Goal: Information Seeking & Learning: Learn about a topic

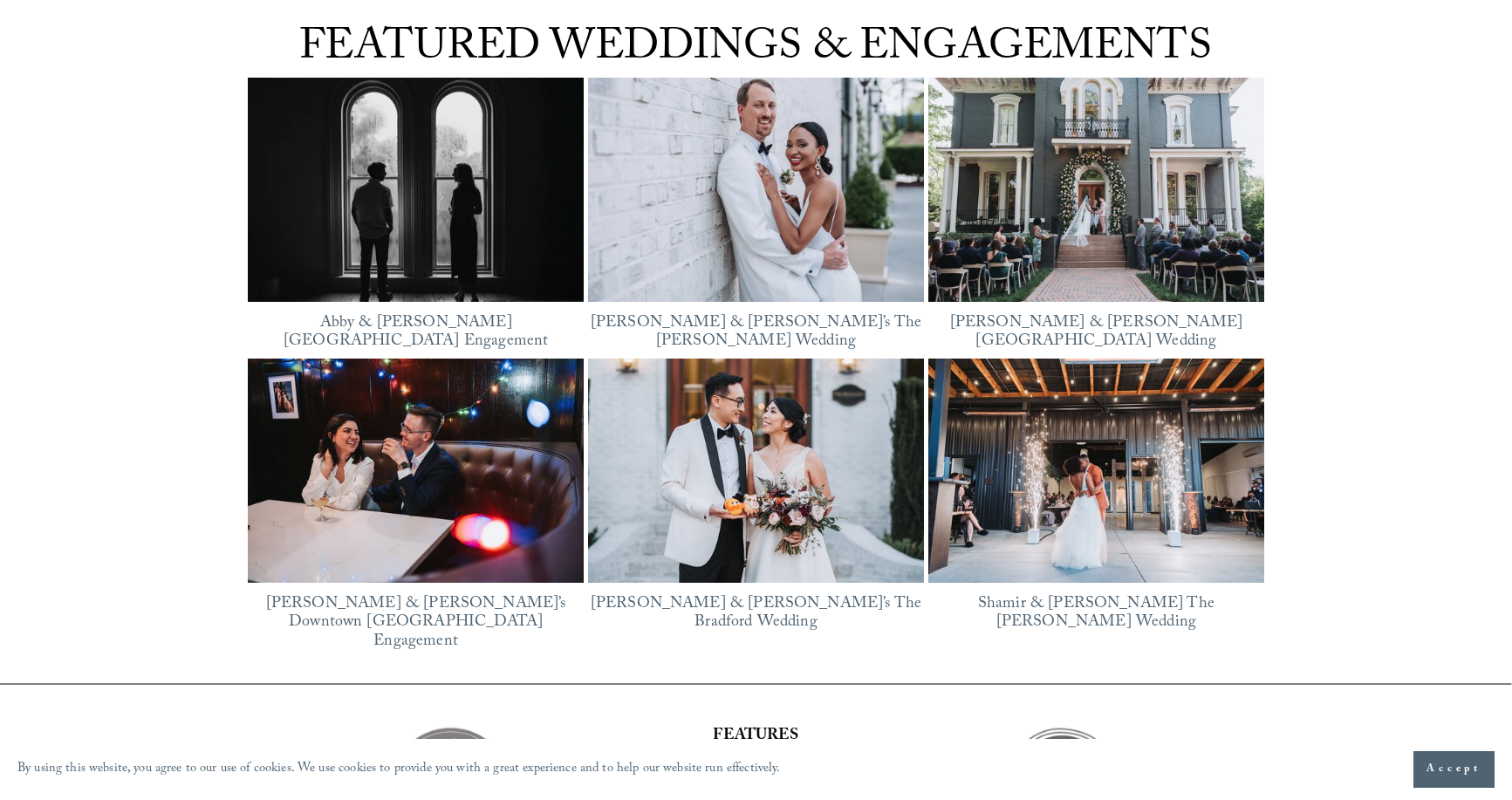
scroll to position [2269, 0]
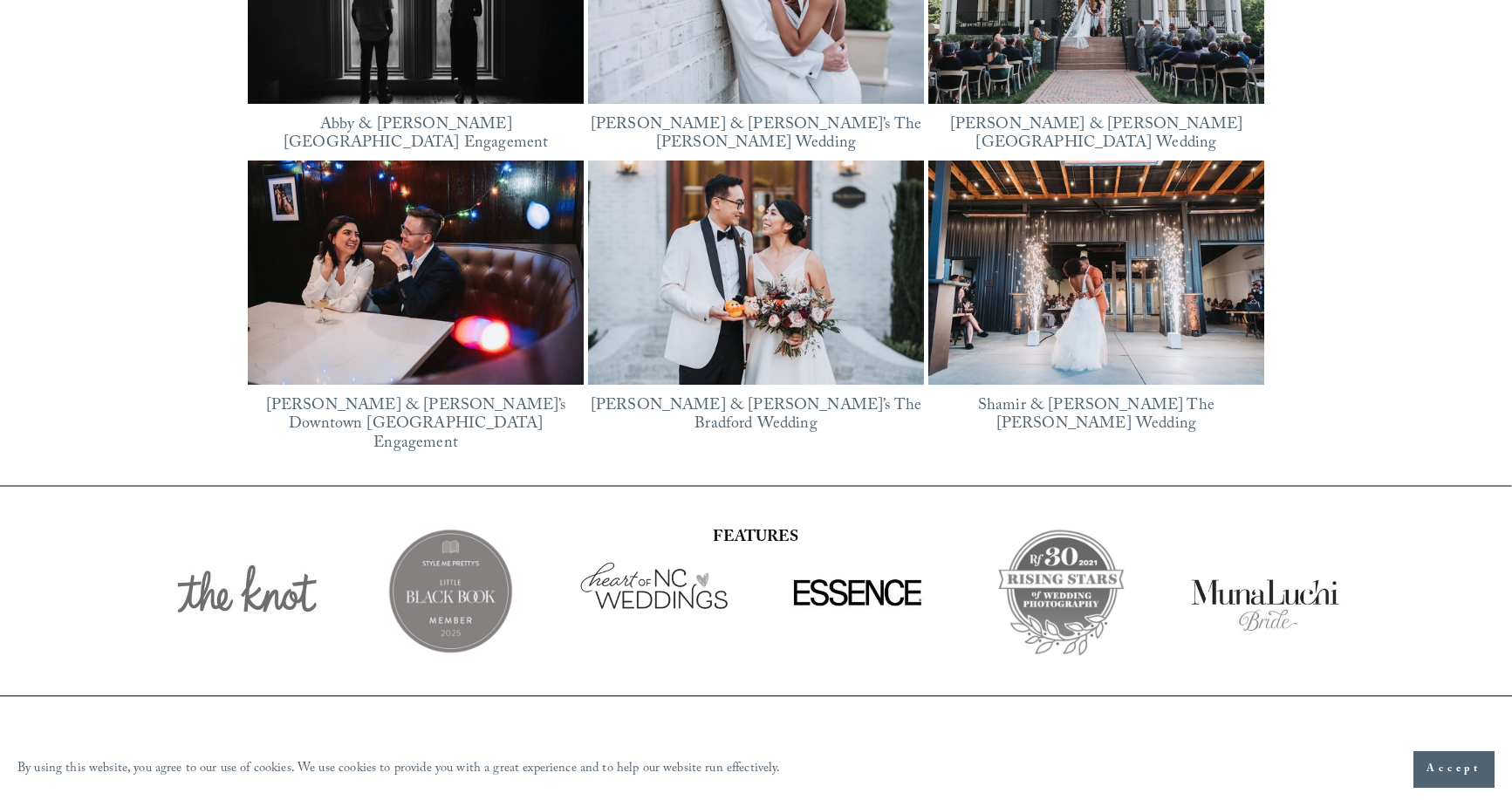
drag, startPoint x: 548, startPoint y: 308, endPoint x: 535, endPoint y: 313, distance: 13.9
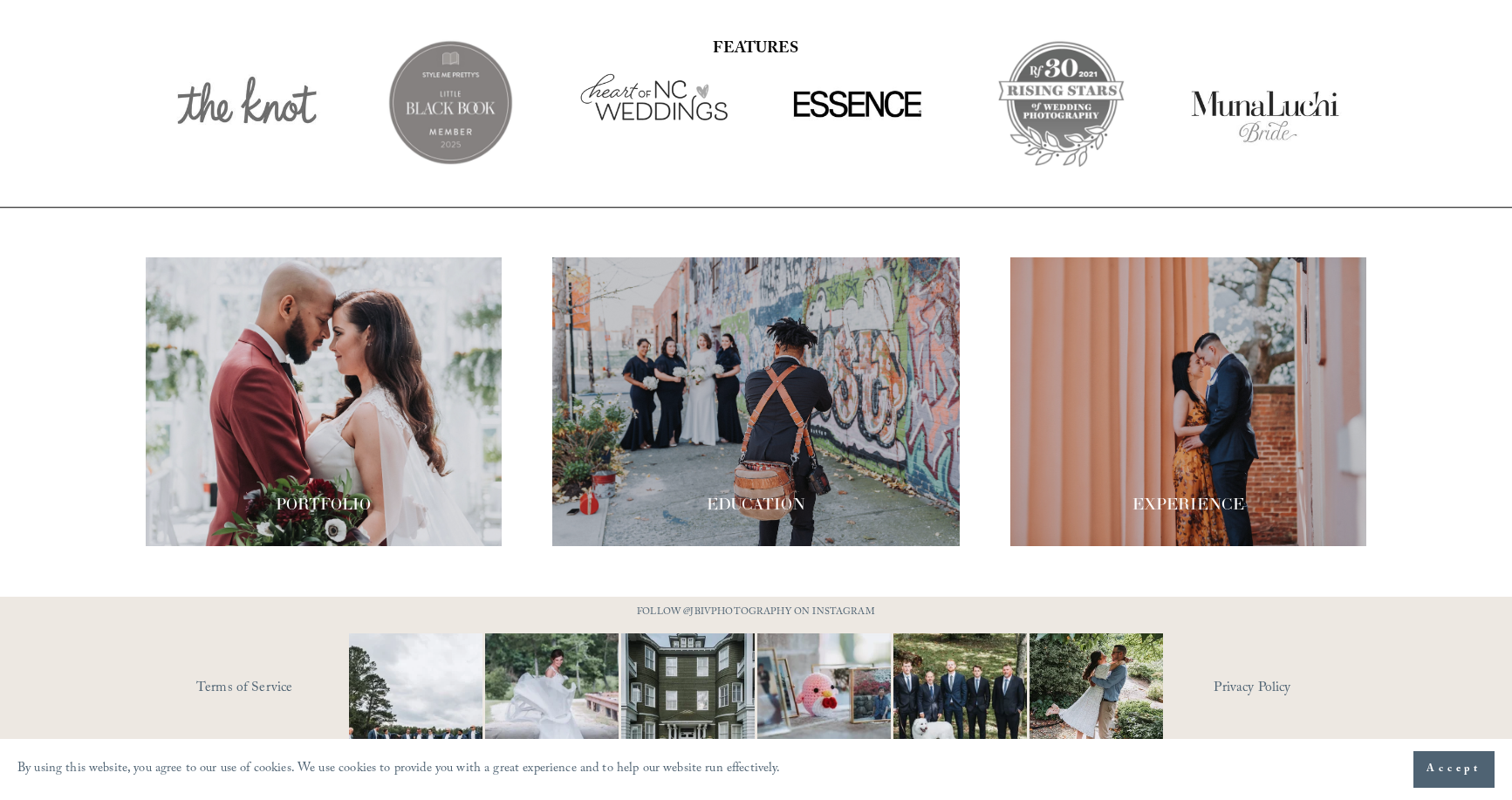
scroll to position [2991, 0]
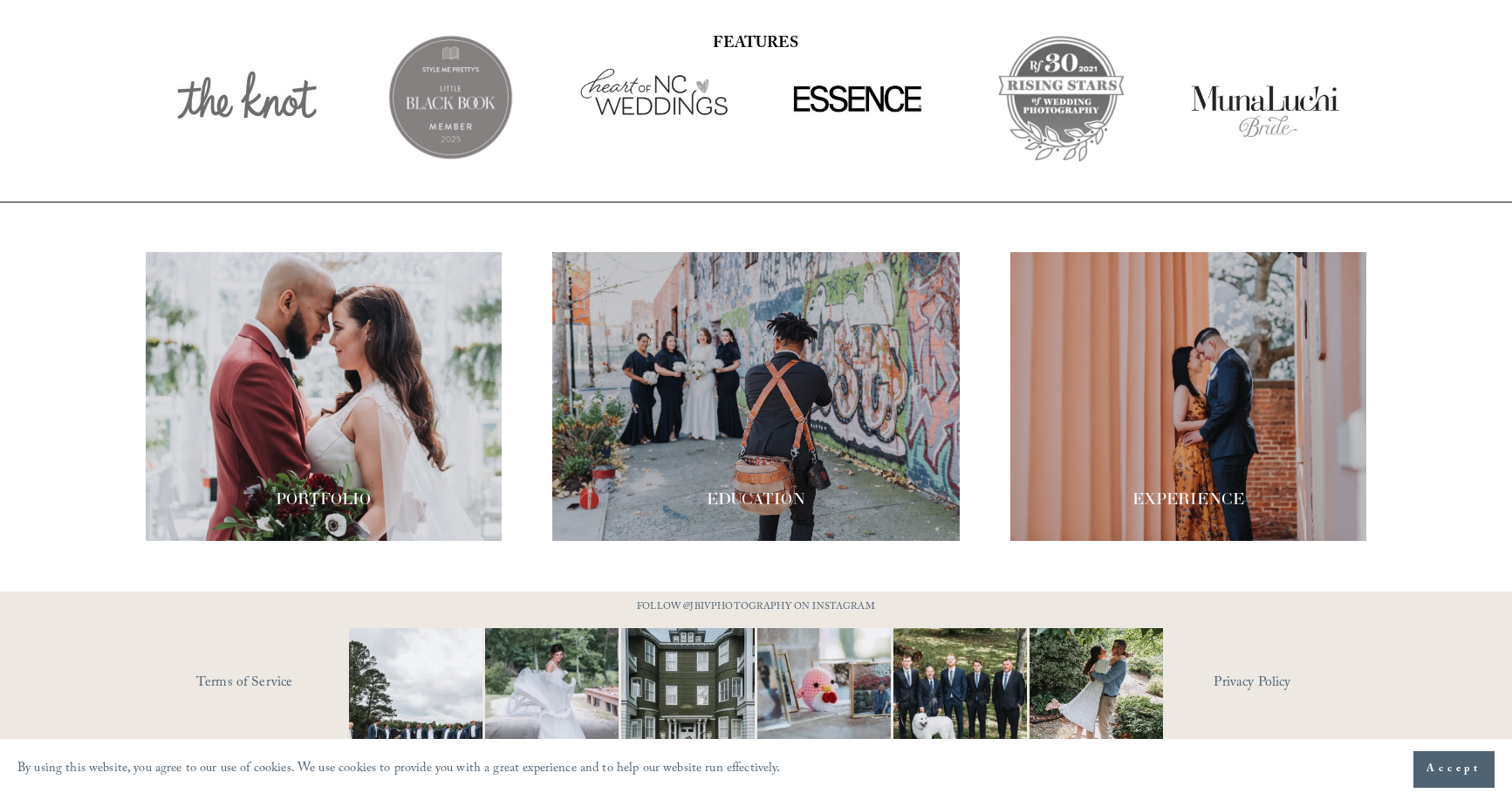
click at [310, 375] on div at bounding box center [323, 396] width 356 height 288
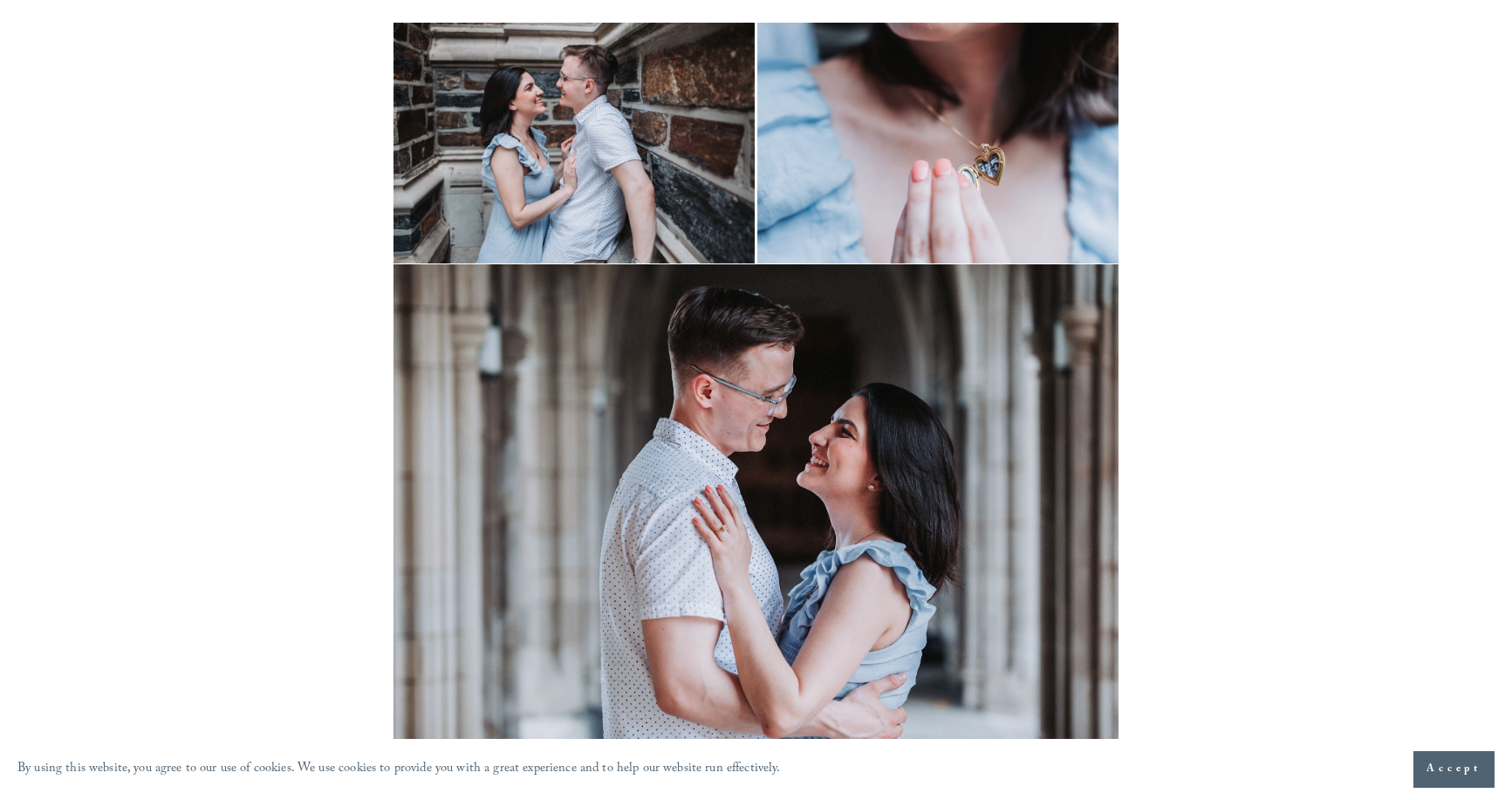
scroll to position [262, 0]
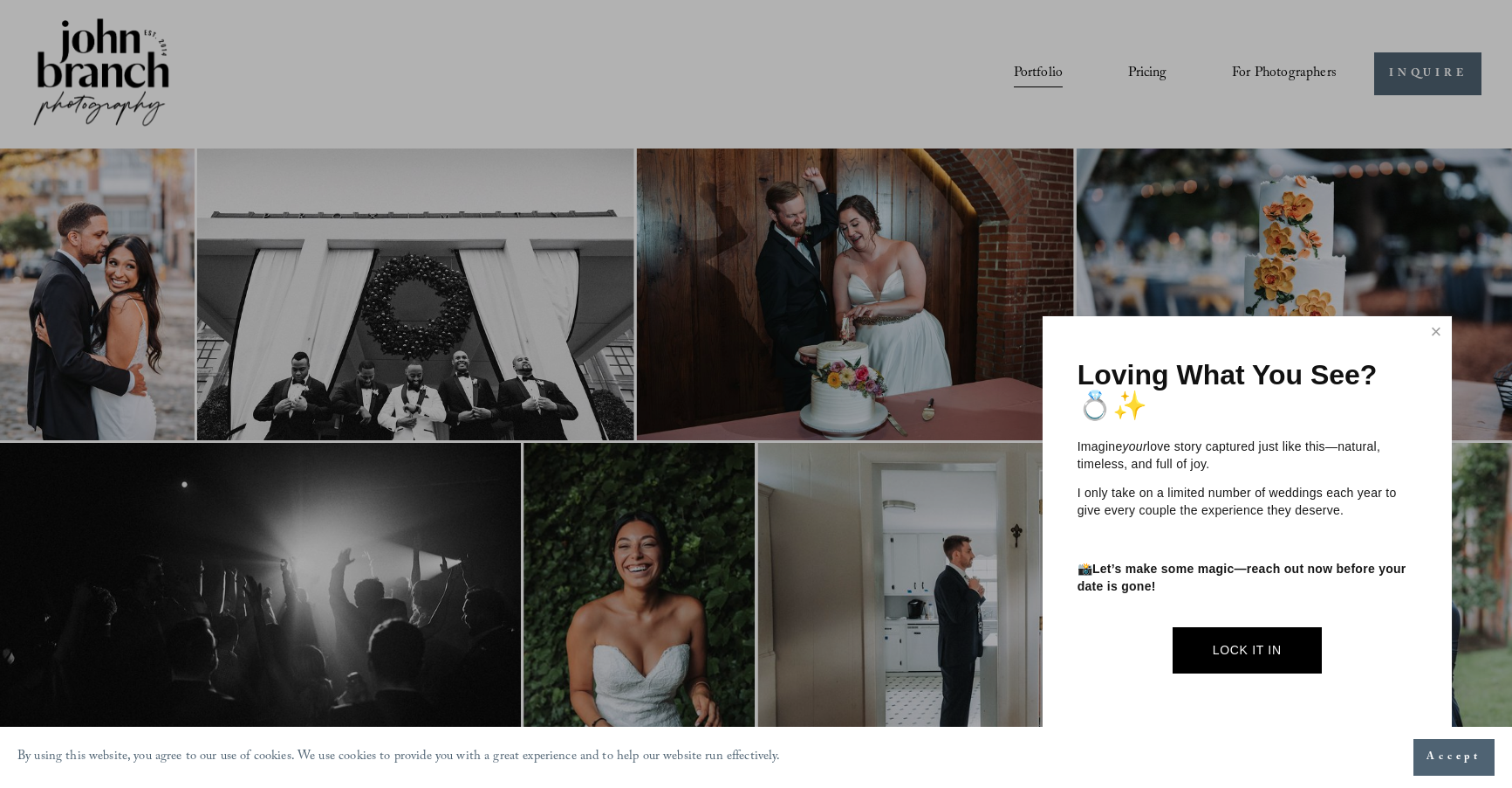
click at [1029, 65] on div at bounding box center [756, 394] width 1512 height 788
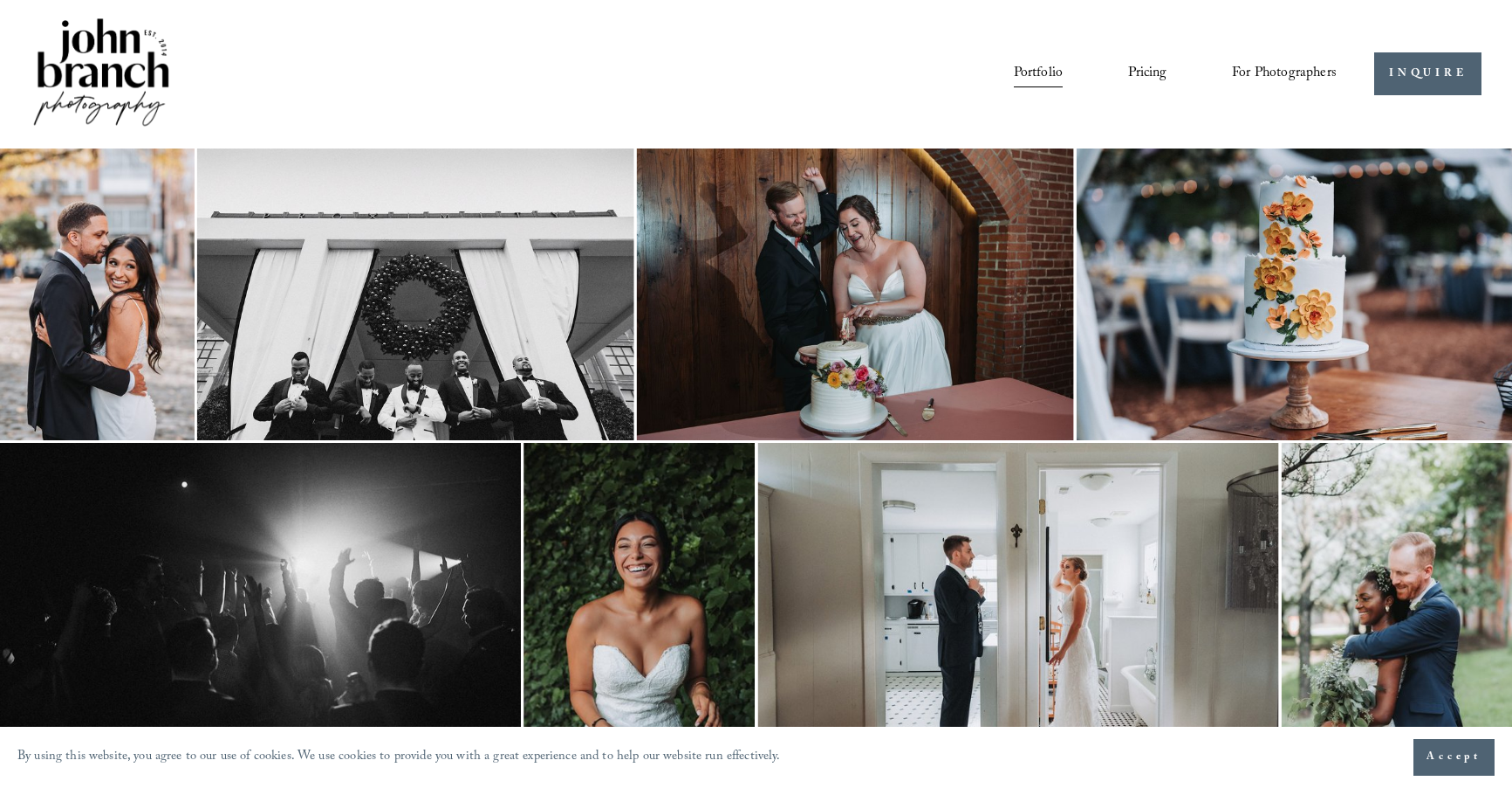
click at [1137, 70] on link "Pricing" at bounding box center [1148, 74] width 39 height 30
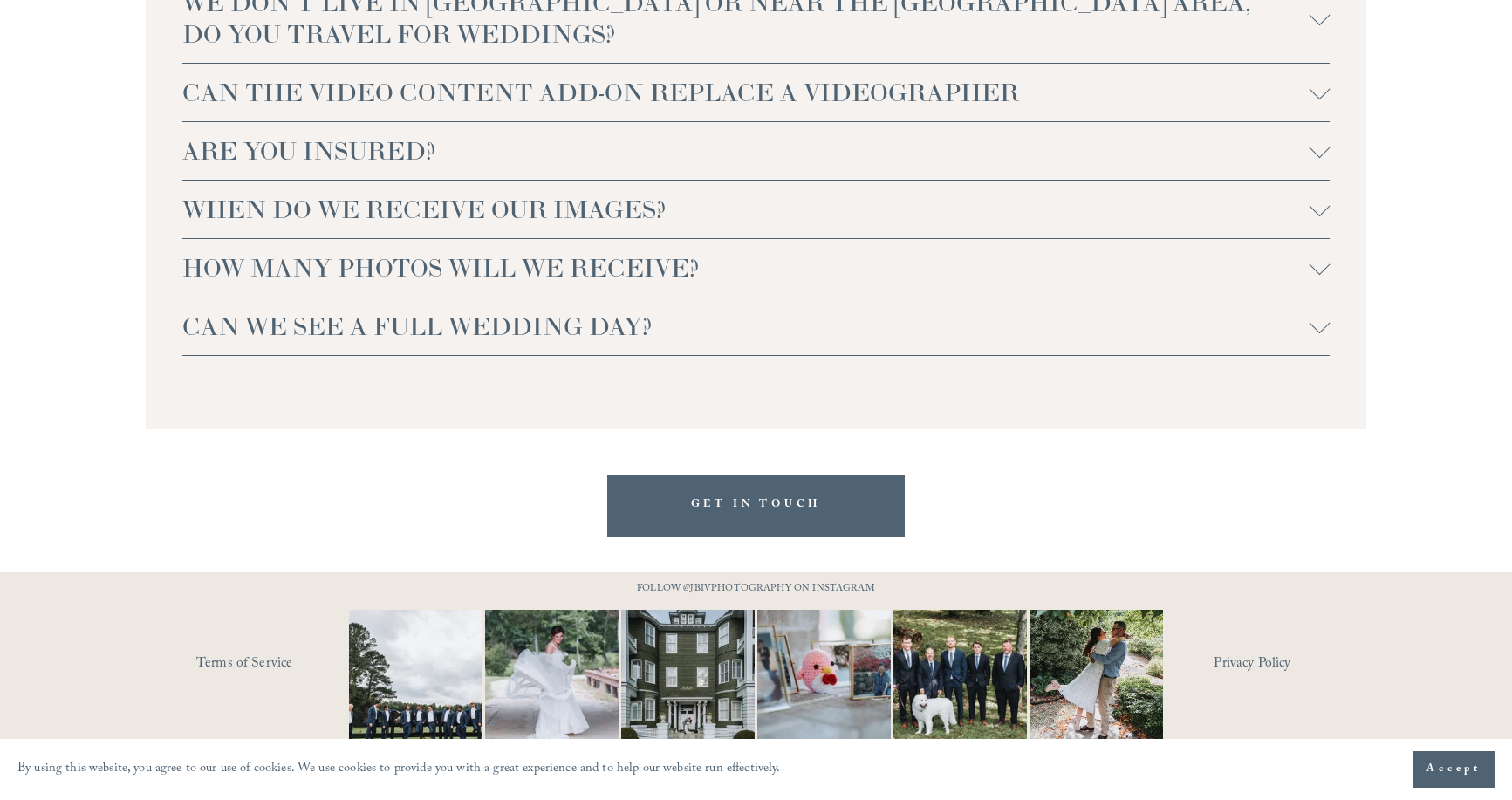
scroll to position [3958, 0]
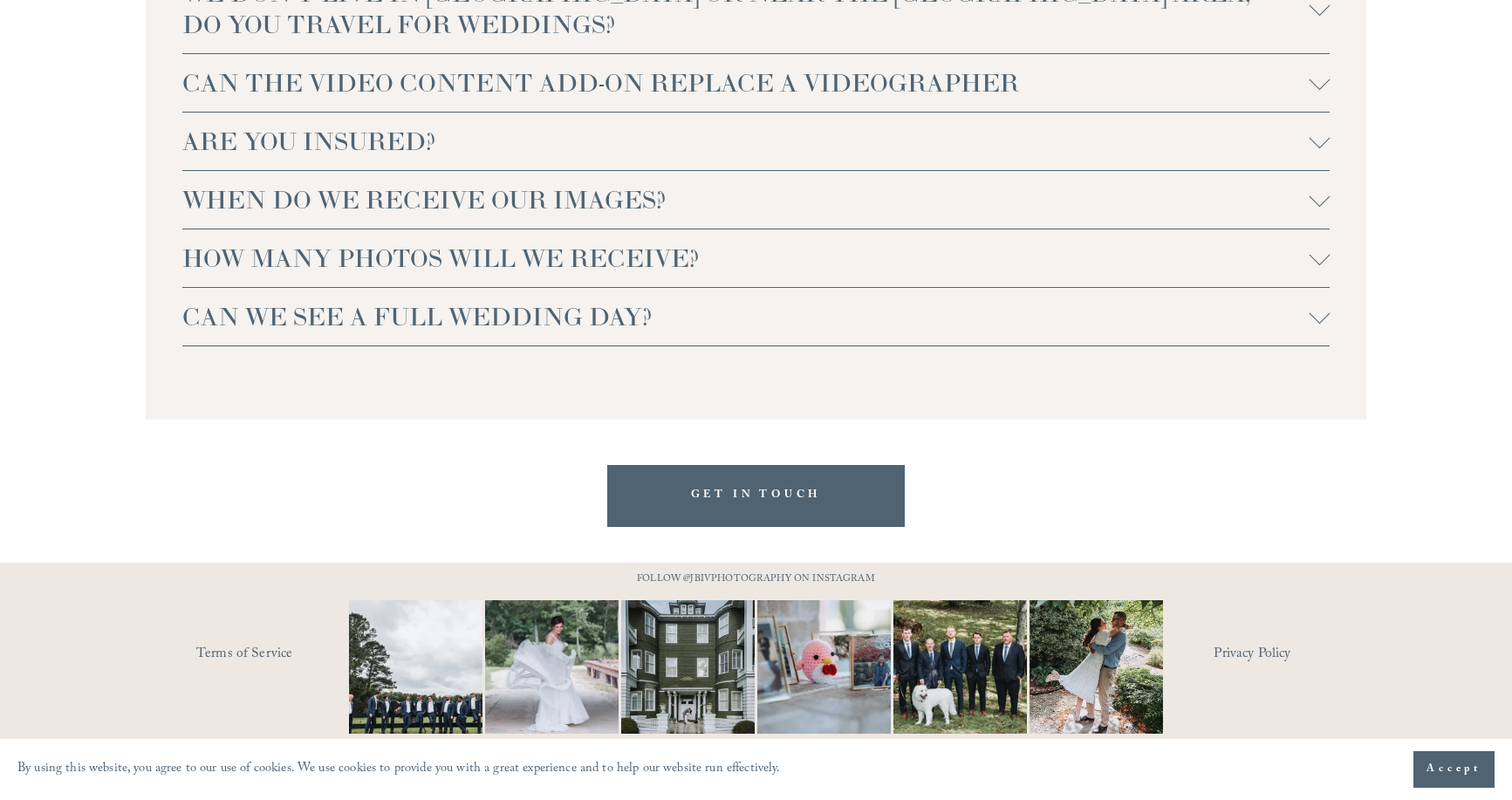
click at [716, 316] on span "CAN WE SEE A FULL WEDDING DAY?" at bounding box center [746, 317] width 1127 height 31
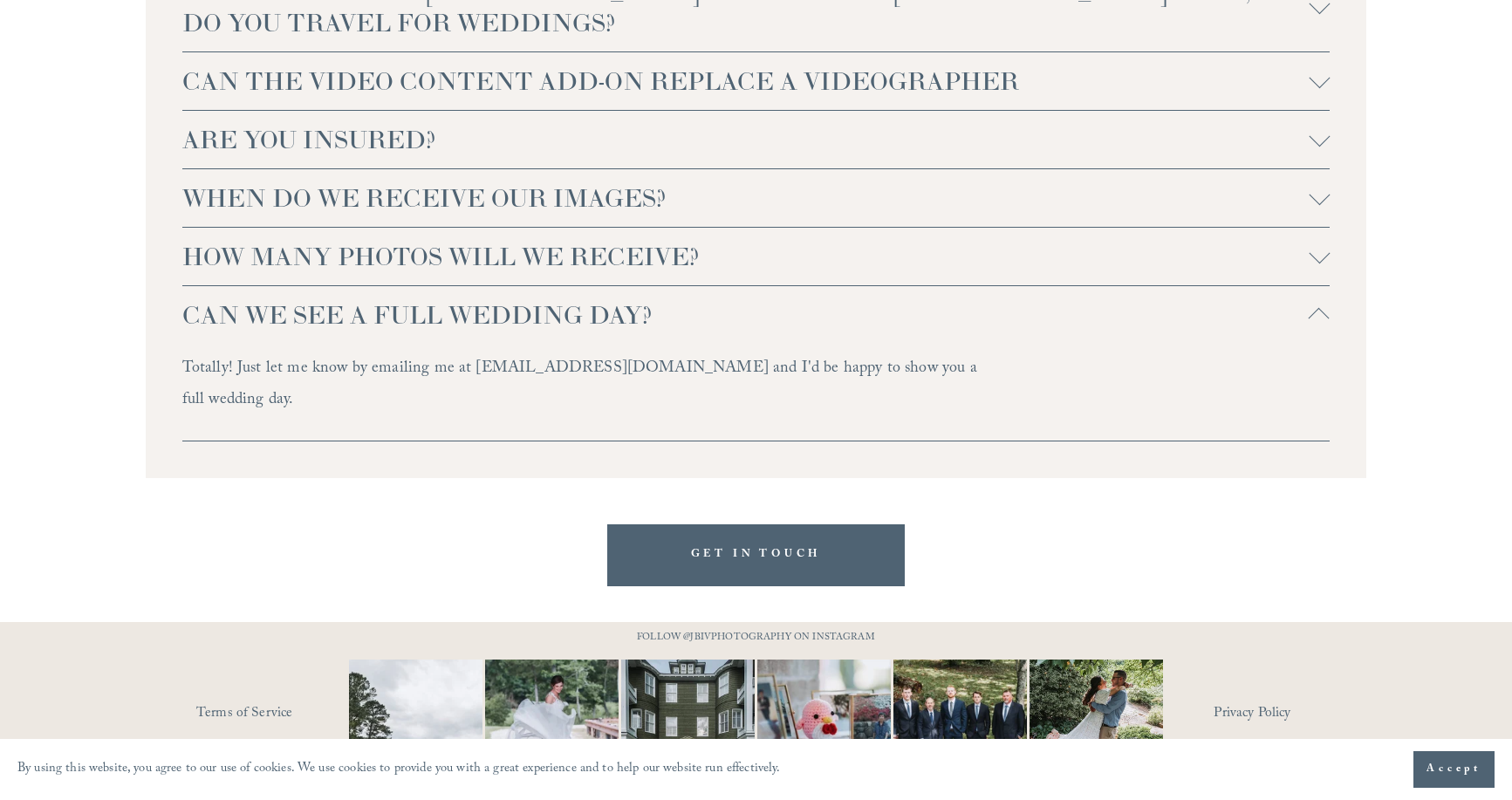
click at [716, 316] on span "CAN WE SEE A FULL WEDDING DAY?" at bounding box center [746, 315] width 1127 height 31
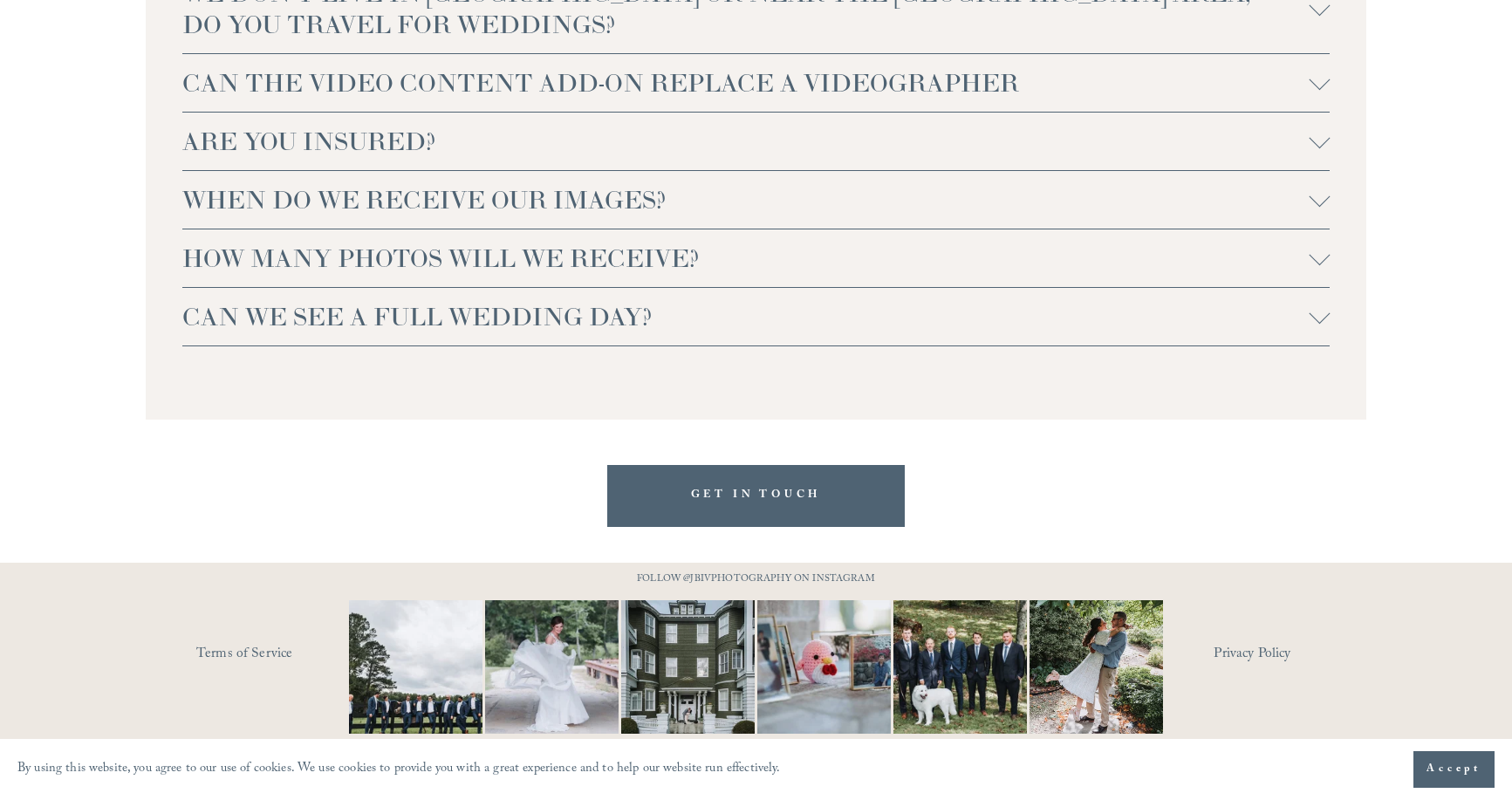
click at [687, 271] on span "HOW MANY PHOTOS WILL WE RECEIVE?" at bounding box center [746, 258] width 1127 height 31
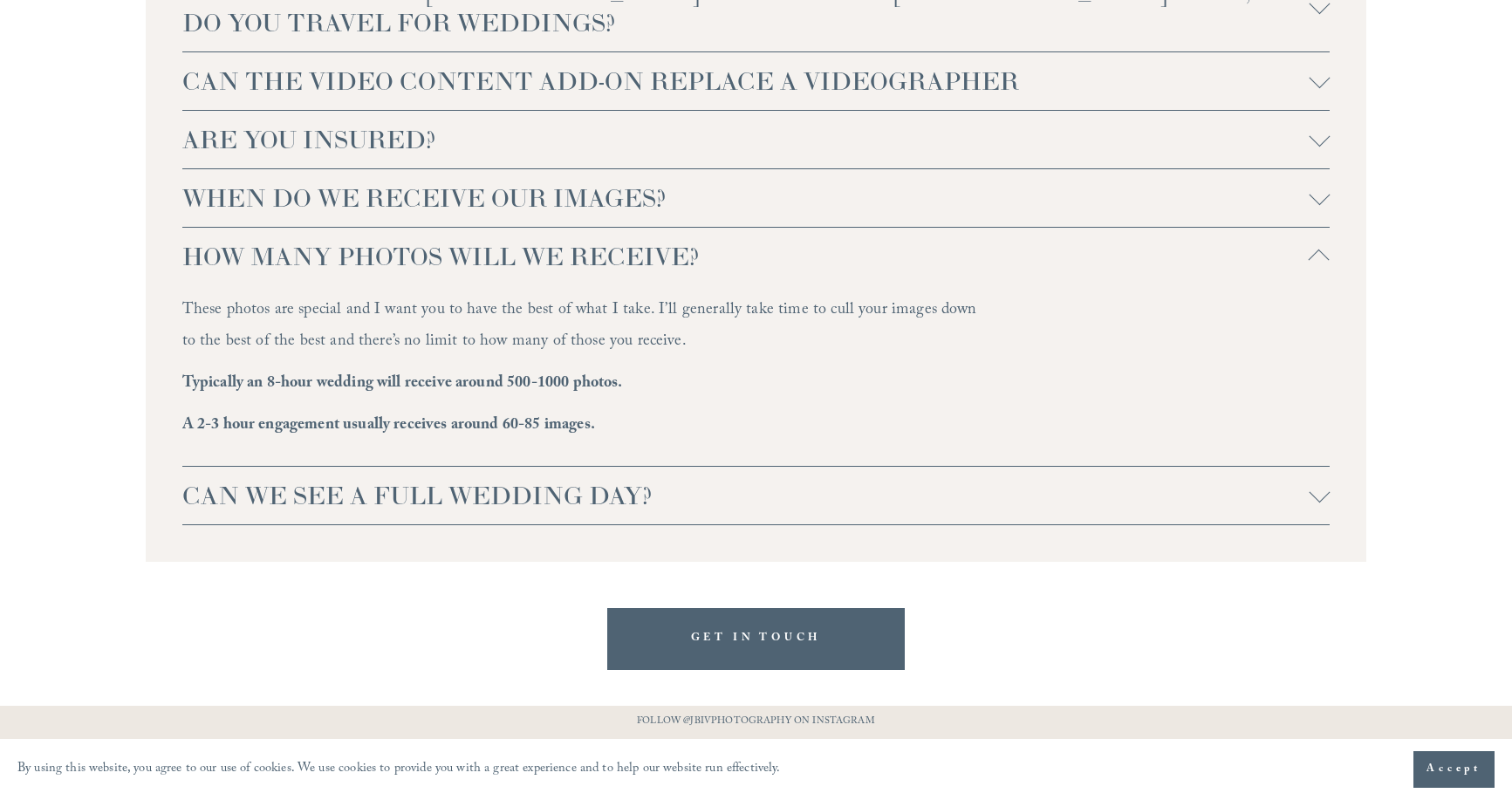
click at [687, 269] on span "HOW MANY PHOTOS WILL WE RECEIVE?" at bounding box center [746, 256] width 1127 height 31
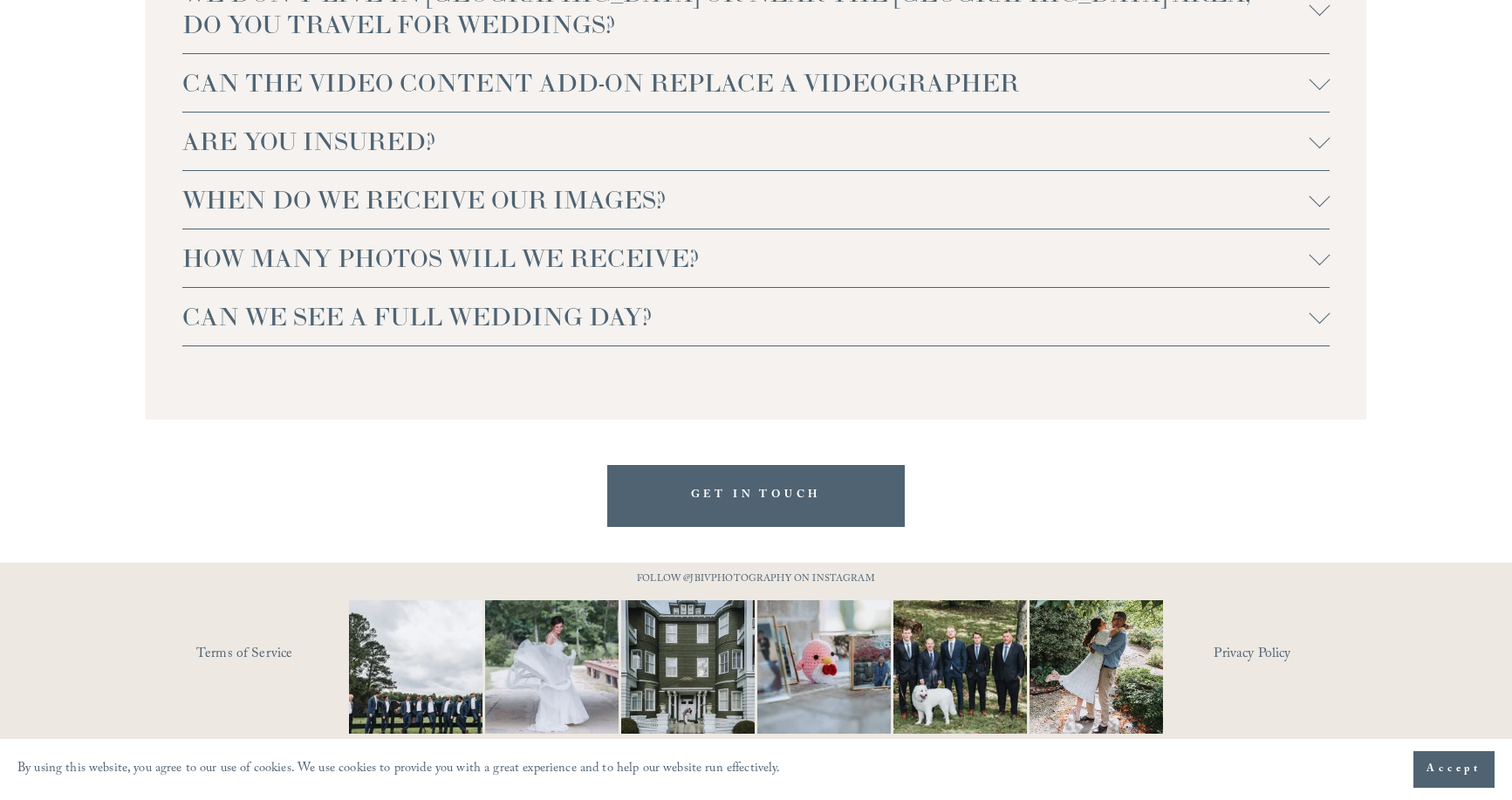
click at [673, 209] on span "WHEN DO WE RECEIVE OUR IMAGES?" at bounding box center [746, 200] width 1127 height 31
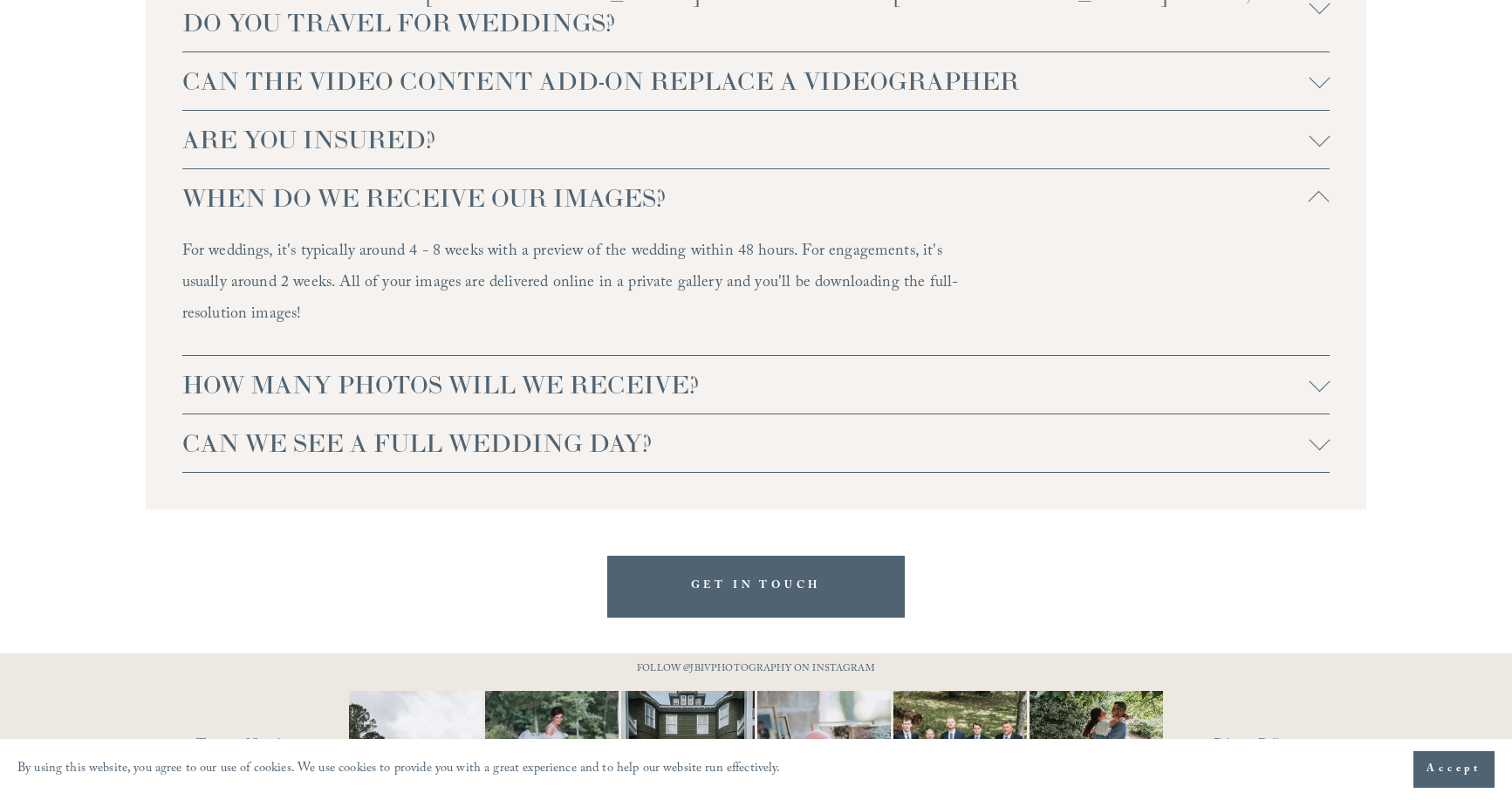
click at [659, 211] on span "WHEN DO WE RECEIVE OUR IMAGES?" at bounding box center [746, 198] width 1127 height 31
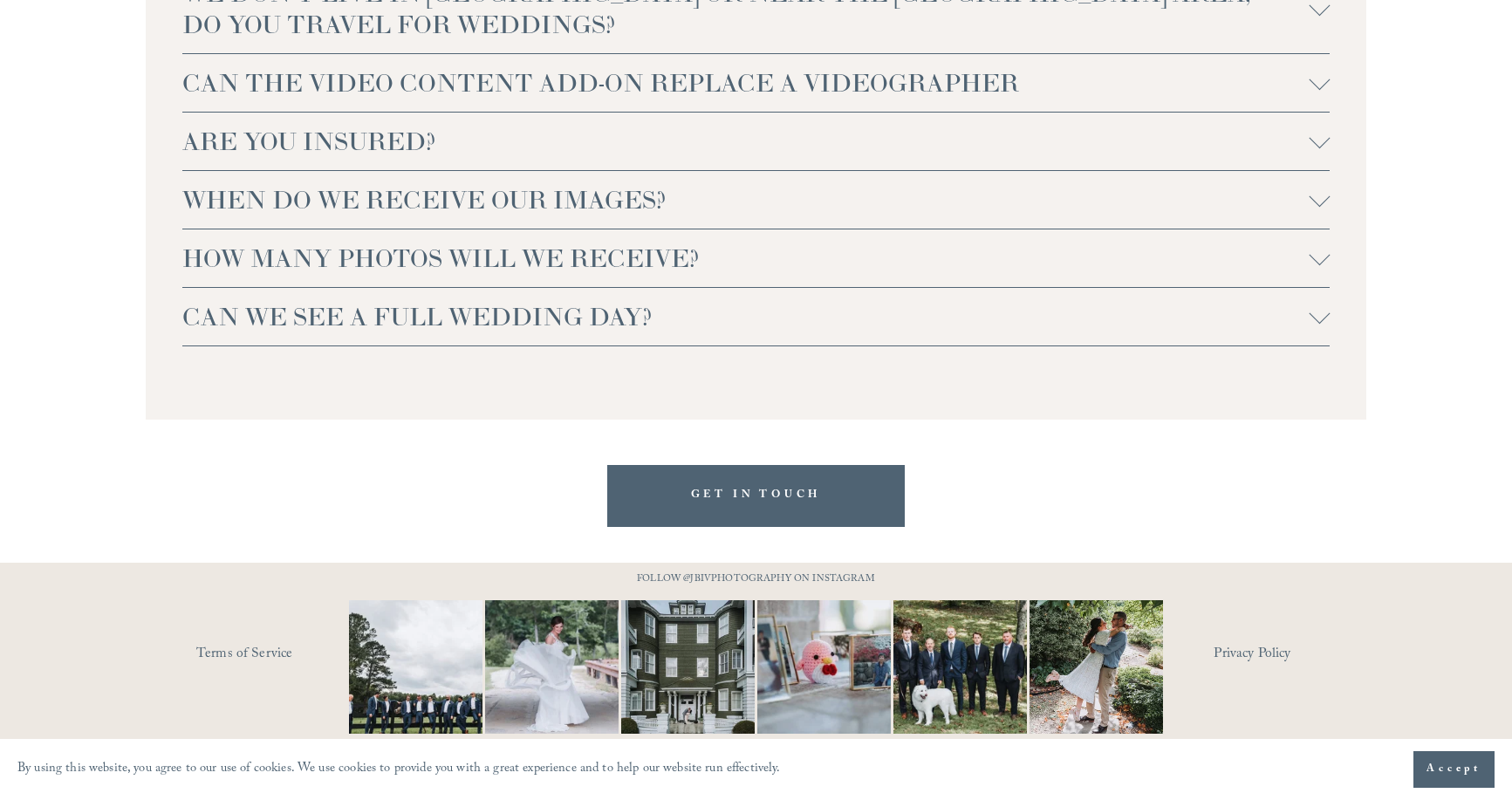
click at [839, 92] on span "CAN THE VIDEO CONTENT ADD-ON REPLACE A VIDEOGRAPHER" at bounding box center [746, 83] width 1127 height 31
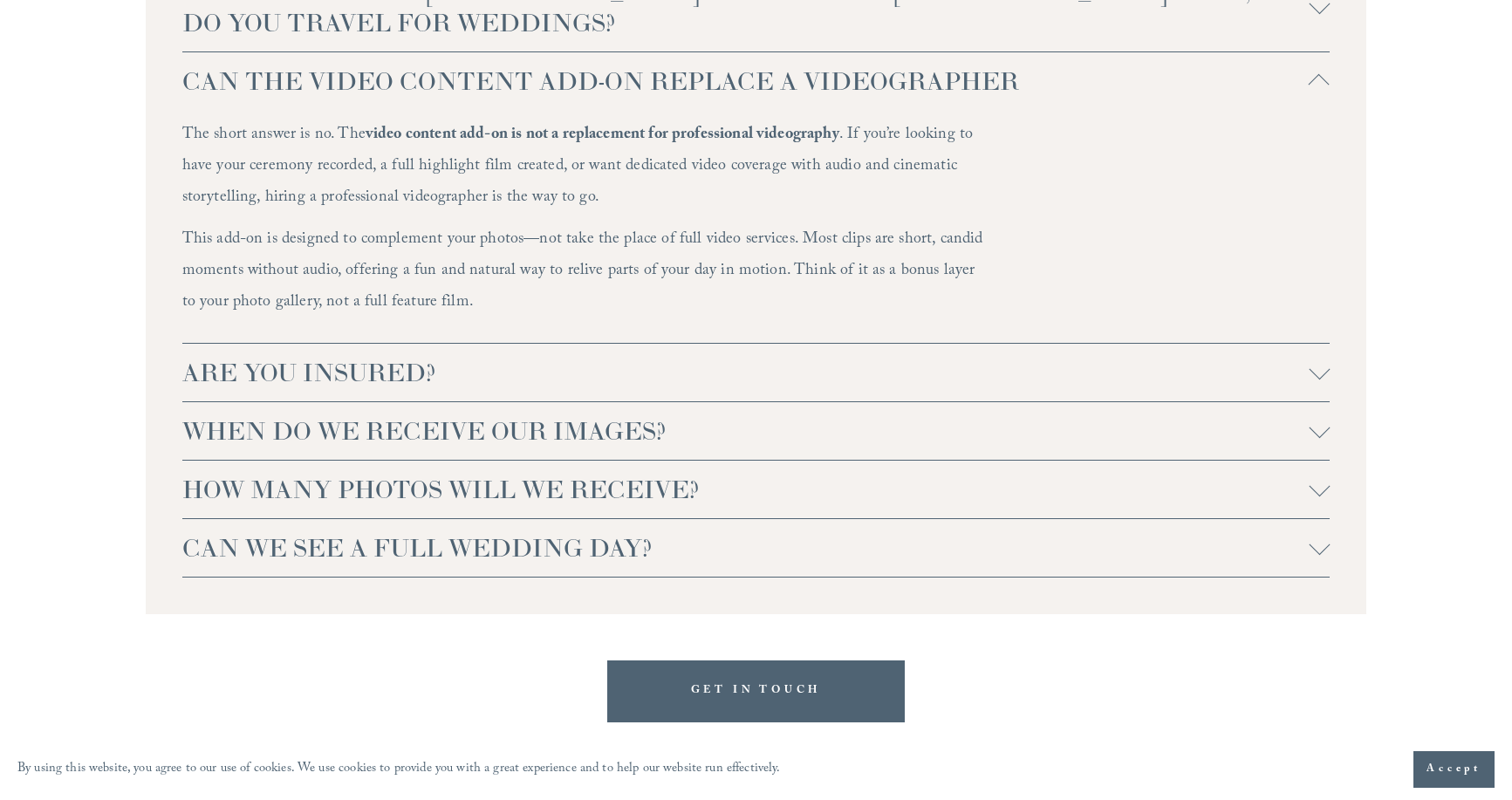
click at [856, 84] on span "CAN THE VIDEO CONTENT ADD-ON REPLACE A VIDEOGRAPHER" at bounding box center [746, 81] width 1127 height 31
